Goal: Communication & Community: Answer question/provide support

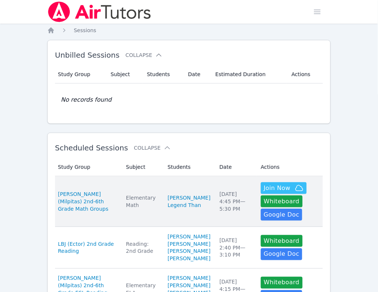
click at [193, 217] on td "Students Maya Gardner Legend Than" at bounding box center [189, 201] width 52 height 51
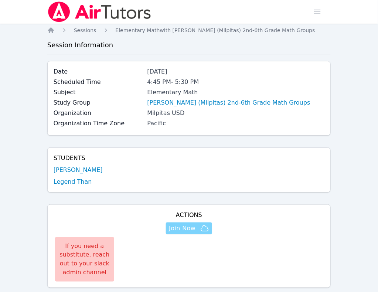
click at [212, 222] on button "Join Now" at bounding box center [189, 228] width 46 height 12
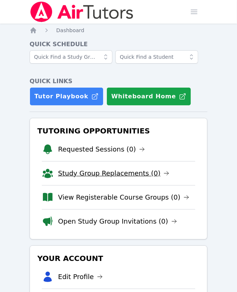
drag, startPoint x: 0, startPoint y: 0, endPoint x: 84, endPoint y: 178, distance: 196.7
click at [84, 178] on link "Study Group Replacements (0)" at bounding box center [113, 173] width 111 height 10
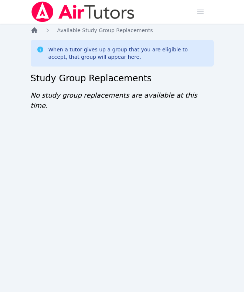
click at [31, 32] on icon "Breadcrumb" at bounding box center [34, 30] width 7 height 7
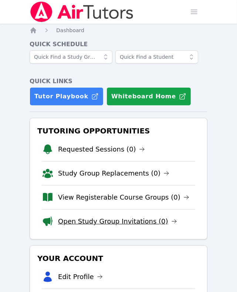
click at [89, 224] on link "Open Study Group Invitations (0)" at bounding box center [117, 221] width 119 height 10
click at [110, 222] on link "Open Study Group Invitations (0)" at bounding box center [117, 221] width 119 height 10
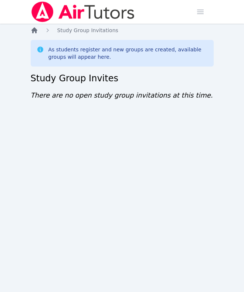
click at [32, 30] on icon "Breadcrumb" at bounding box center [34, 30] width 6 height 6
